Goal: Information Seeking & Learning: Check status

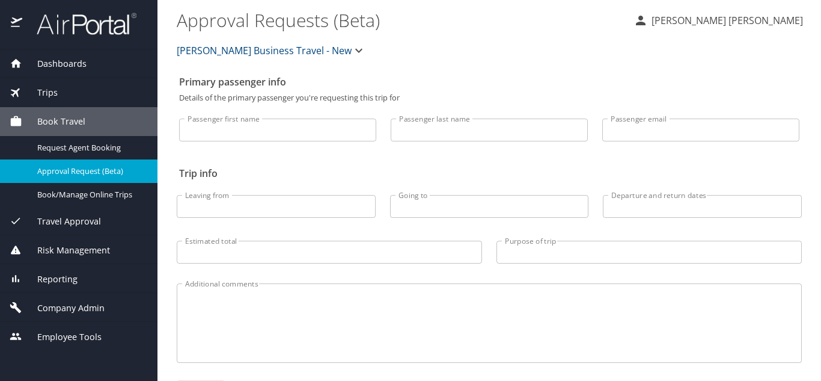
click at [75, 57] on span "Dashboards" at bounding box center [54, 63] width 64 height 13
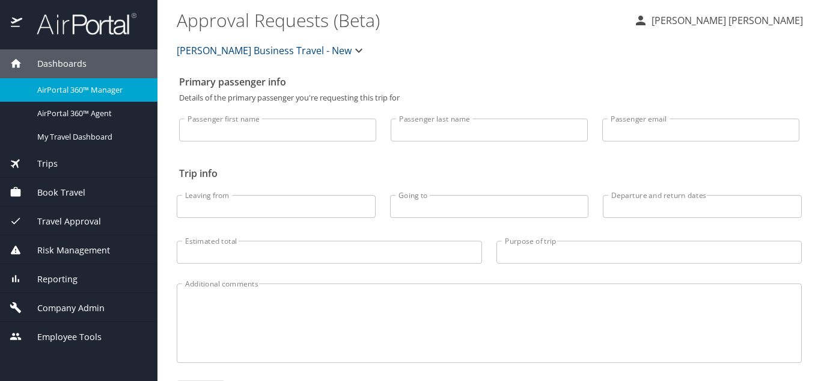
click at [75, 96] on div "AirPortal 360™ Manager" at bounding box center [79, 90] width 138 height 14
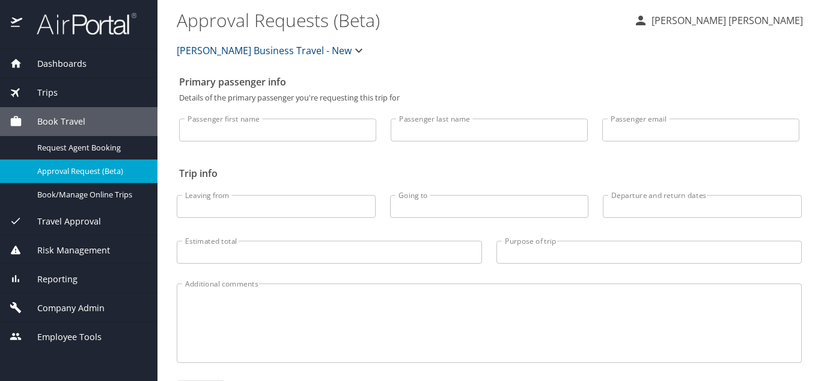
click at [65, 65] on span "Dashboards" at bounding box center [54, 63] width 64 height 13
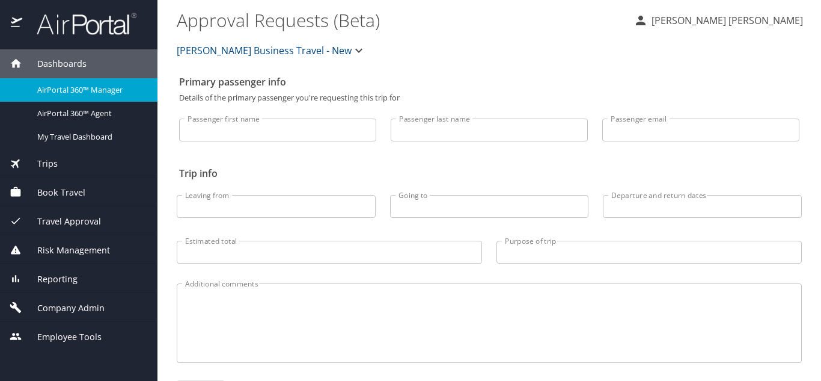
click at [63, 80] on link "AirPortal 360™ Manager" at bounding box center [79, 89] width 158 height 23
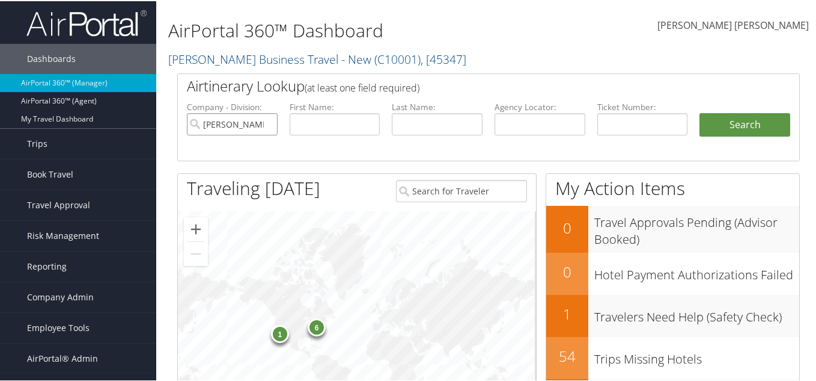
click at [265, 122] on input "[PERSON_NAME] Business Travel - New" at bounding box center [232, 123] width 91 height 22
click at [350, 118] on input "text" at bounding box center [335, 123] width 91 height 22
paste input "abid"
type input "abid"
click at [417, 121] on input "text" at bounding box center [437, 123] width 91 height 22
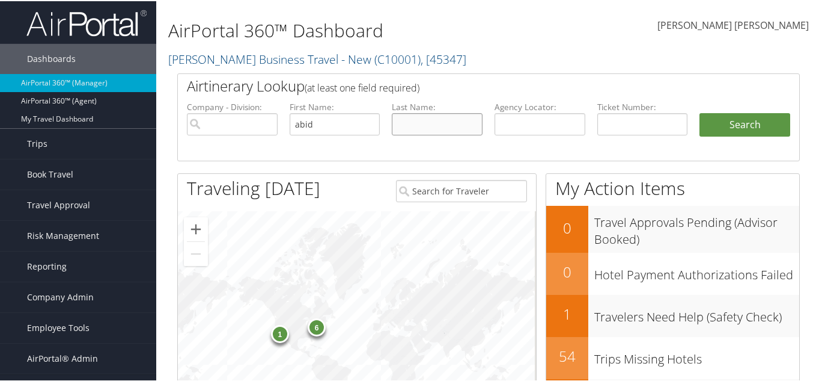
click at [447, 129] on input "text" at bounding box center [437, 123] width 91 height 22
paste input "mohiuddin"
type input "mohiuddin"
click at [750, 124] on button "Search" at bounding box center [745, 124] width 91 height 24
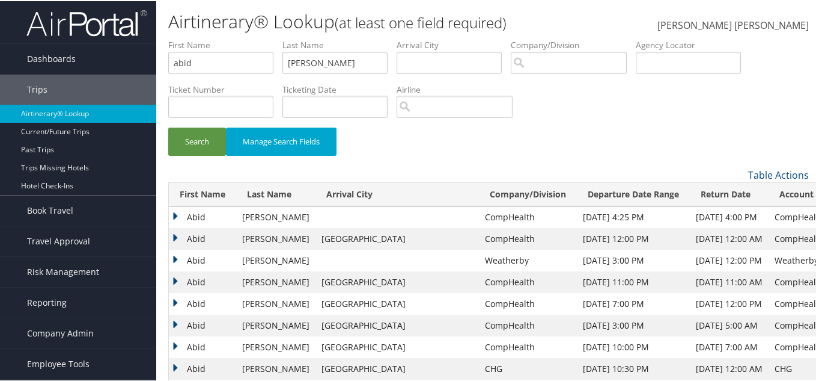
click at [174, 212] on td "Abid" at bounding box center [202, 216] width 67 height 22
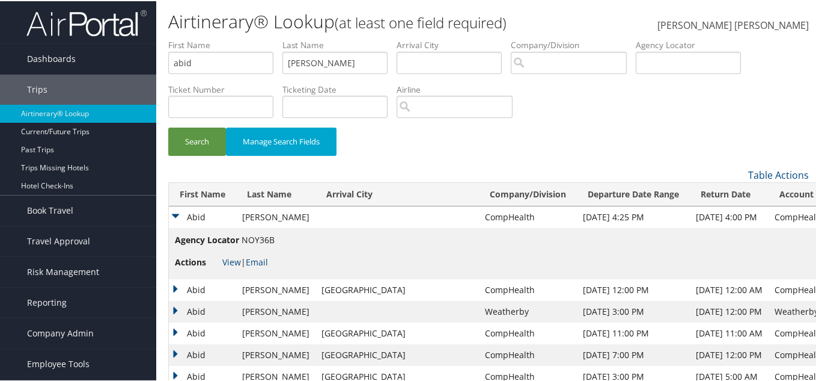
click at [252, 236] on span "NOY36B" at bounding box center [258, 238] width 33 height 11
copy span "NOY36B"
click at [414, 133] on div "Search Manage Search Fields" at bounding box center [488, 146] width 659 height 40
